Goal: Register for event/course

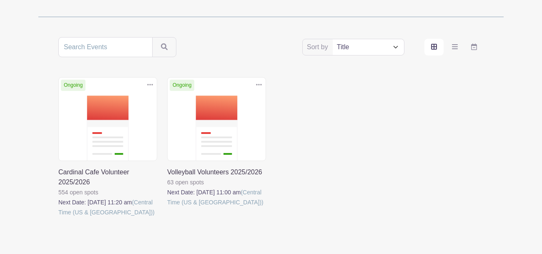
scroll to position [140, 0]
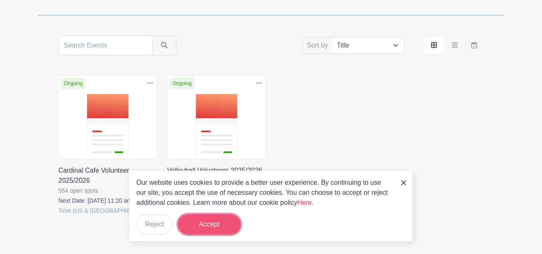
click at [197, 224] on button "Accept" at bounding box center [209, 224] width 63 height 20
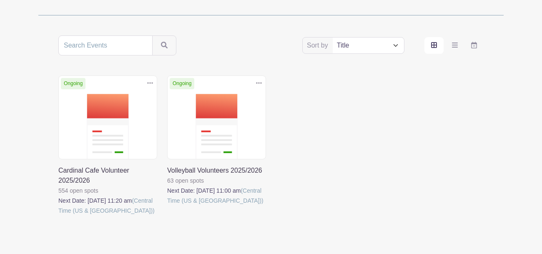
click at [167, 206] on link at bounding box center [167, 206] width 0 height 0
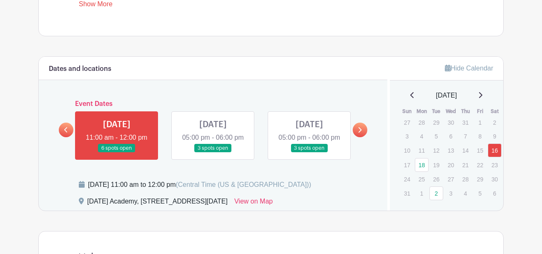
scroll to position [420, 0]
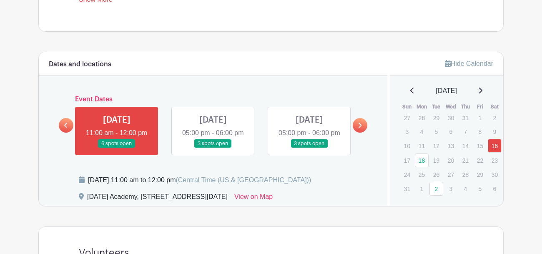
click at [360, 133] on link at bounding box center [360, 125] width 15 height 15
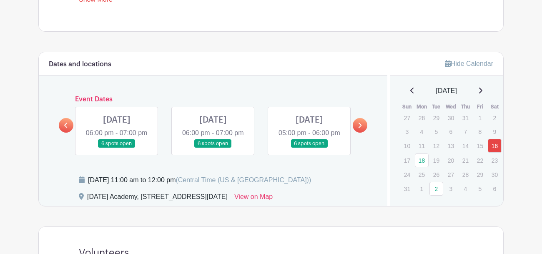
click at [66, 128] on icon at bounding box center [65, 125] width 3 height 5
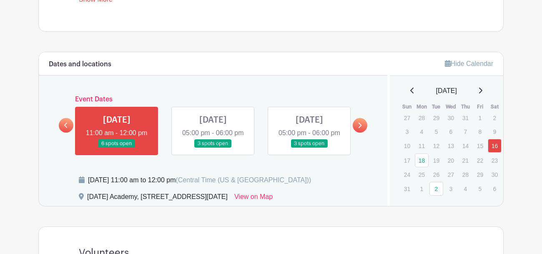
click at [117, 148] on link at bounding box center [117, 148] width 0 height 0
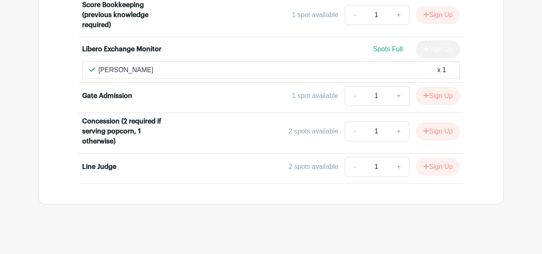
scroll to position [748, 0]
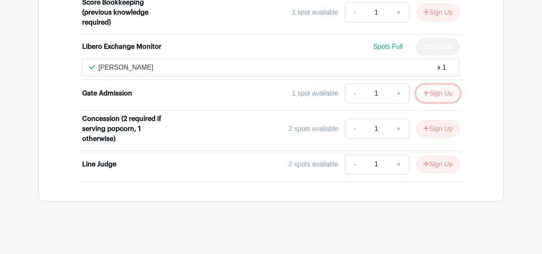
click at [428, 93] on button "Sign Up" at bounding box center [438, 94] width 44 height 18
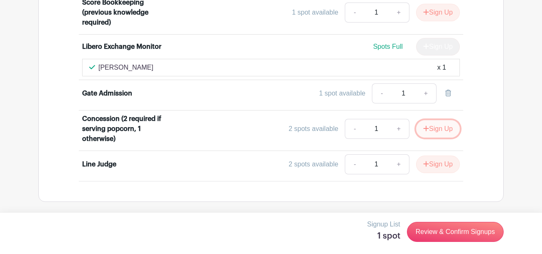
click at [450, 128] on button "Sign Up" at bounding box center [438, 129] width 44 height 18
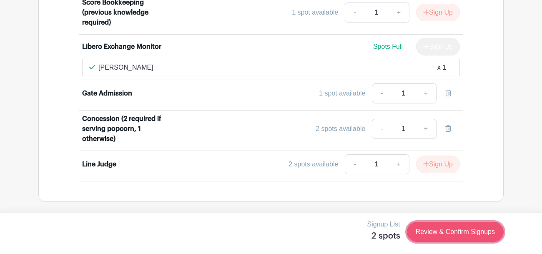
click at [445, 237] on link "Review & Confirm Signups" at bounding box center [455, 232] width 97 height 20
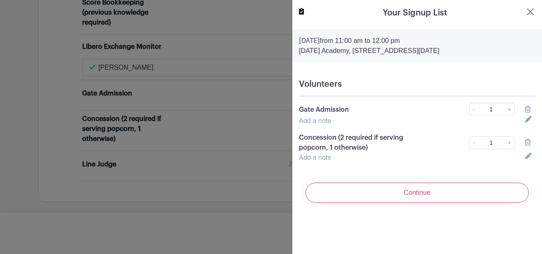
click at [323, 122] on link "Add a note" at bounding box center [315, 120] width 32 height 7
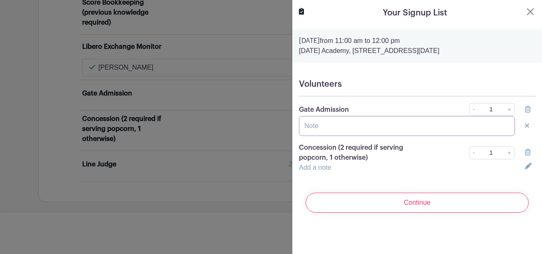
click at [327, 125] on input "text" at bounding box center [407, 126] width 216 height 20
type input "[PERSON_NAME]"
click at [323, 171] on link "Add a note" at bounding box center [315, 167] width 32 height 7
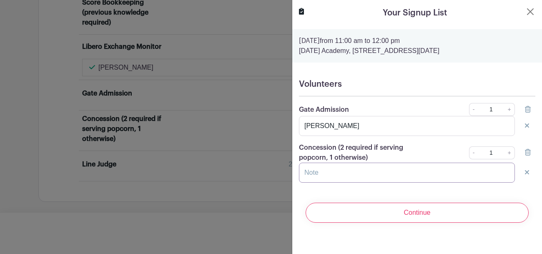
click at [323, 171] on input "text" at bounding box center [407, 173] width 216 height 20
click at [323, 171] on input "D" at bounding box center [407, 173] width 216 height 20
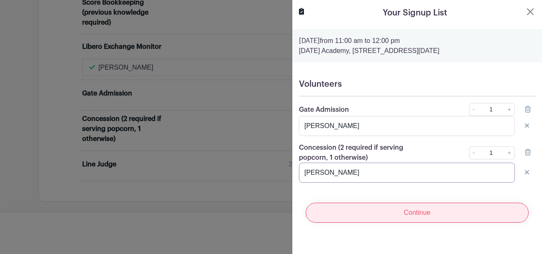
type input "[PERSON_NAME]"
click at [366, 214] on input "Continue" at bounding box center [417, 213] width 223 height 20
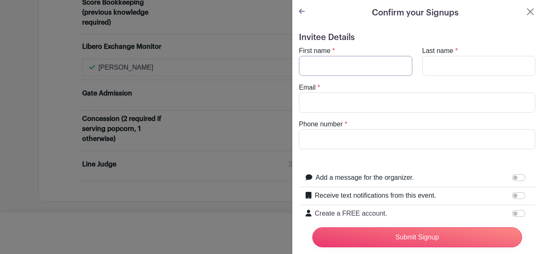
click at [381, 65] on input "First name" at bounding box center [355, 66] width 113 height 20
type input "[PERSON_NAME]"
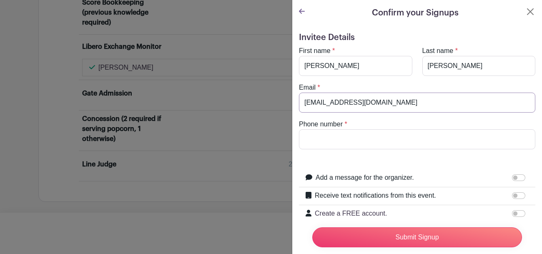
type input "[EMAIL_ADDRESS][DOMAIN_NAME]"
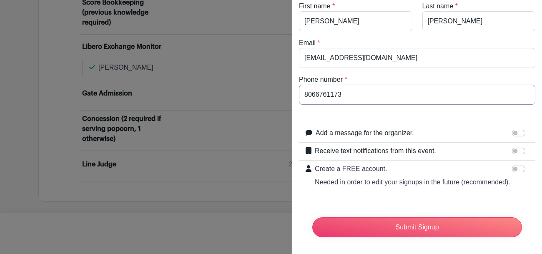
scroll to position [48, 0]
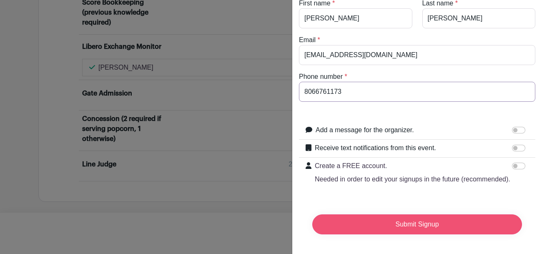
type input "8066761173"
click at [411, 229] on input "Submit Signup" at bounding box center [417, 224] width 210 height 20
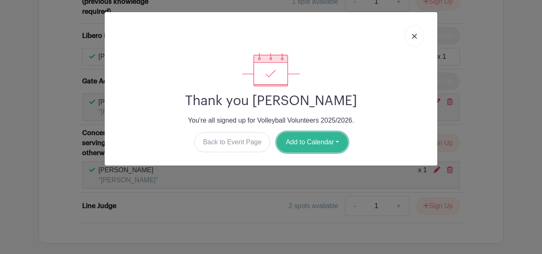
click at [323, 146] on button "Add to Calendar" at bounding box center [312, 142] width 71 height 20
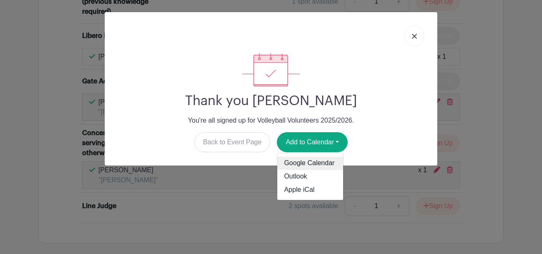
click at [309, 166] on link "Google Calendar" at bounding box center [310, 163] width 66 height 13
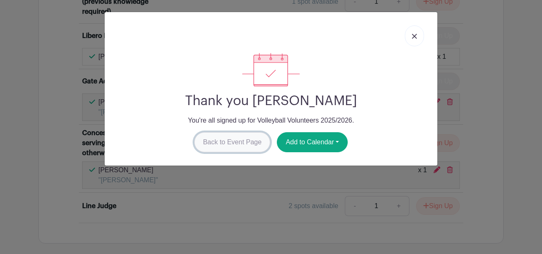
click at [252, 142] on link "Back to Event Page" at bounding box center [232, 142] width 76 height 20
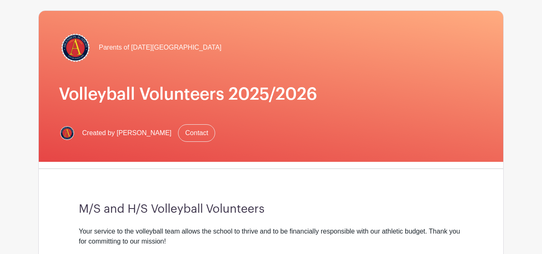
scroll to position [0, 0]
